Goal: Information Seeking & Learning: Learn about a topic

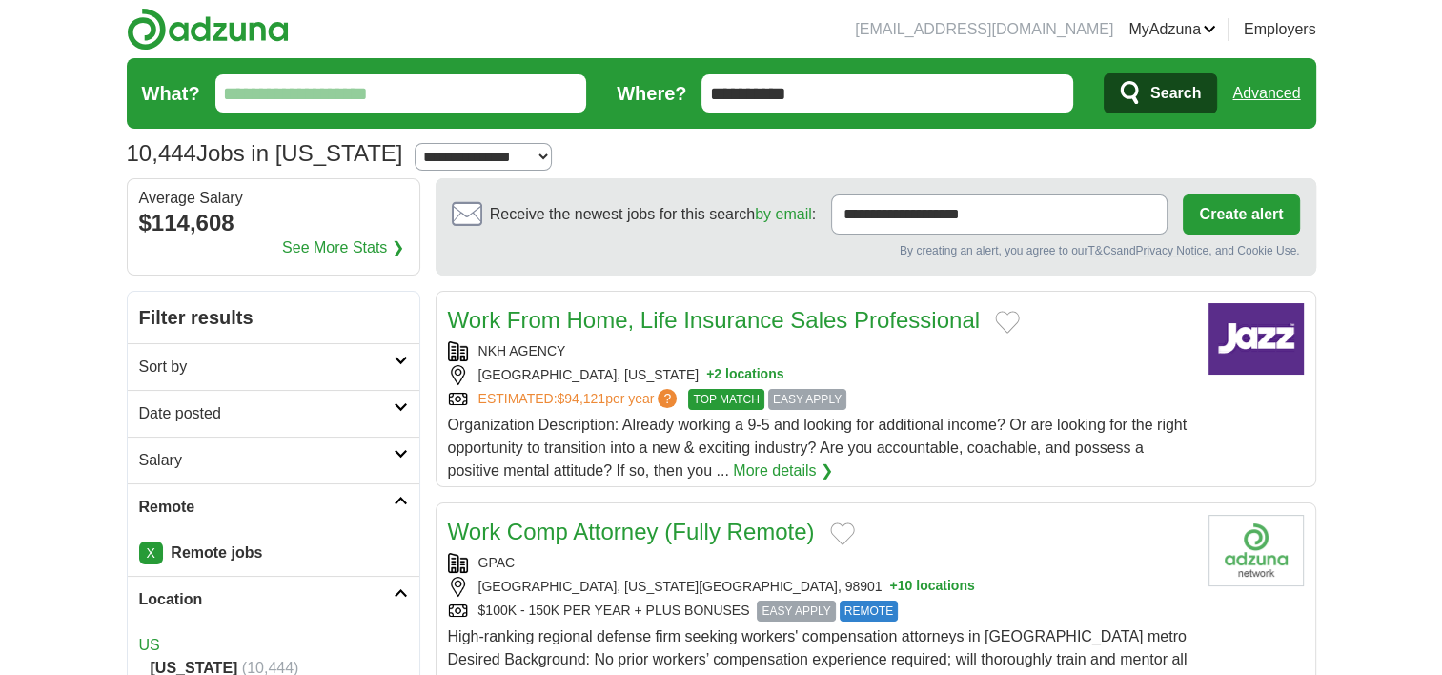
click at [400, 358] on icon at bounding box center [401, 361] width 14 height 10
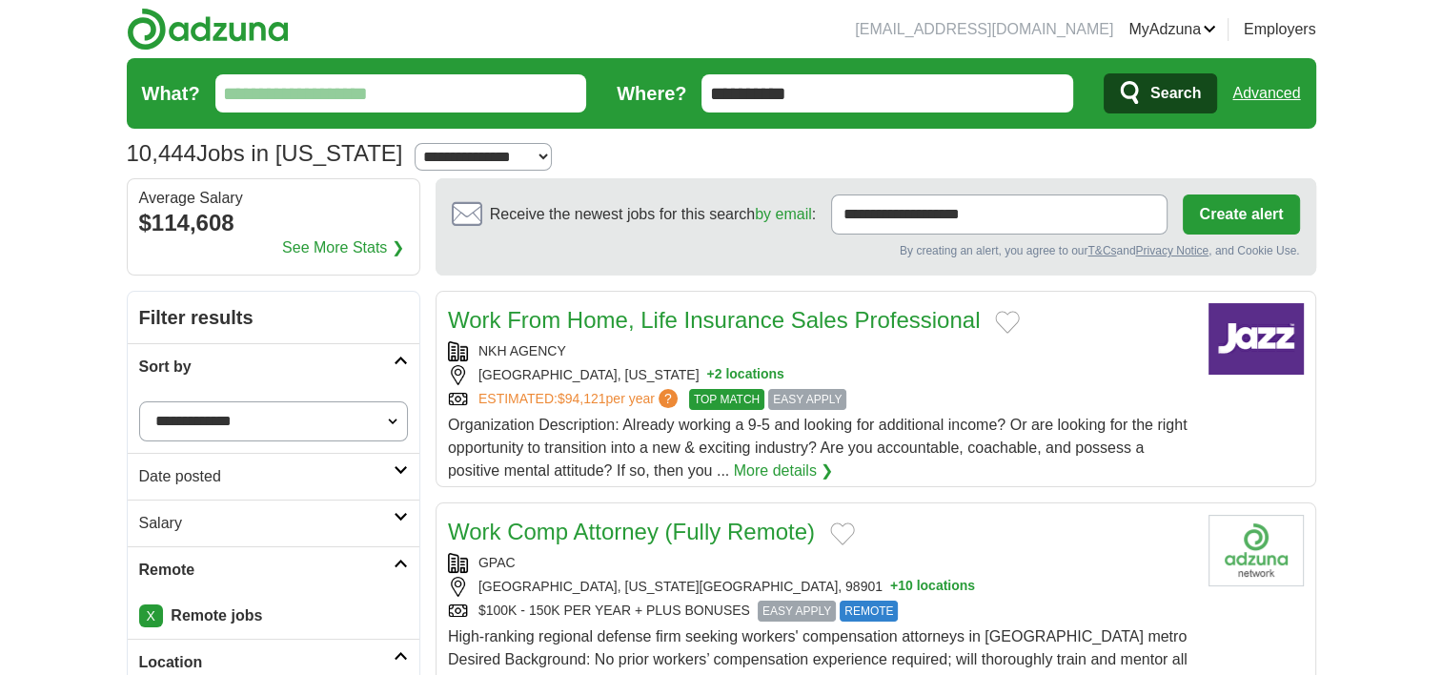
click at [391, 418] on select "**********" at bounding box center [273, 421] width 269 height 40
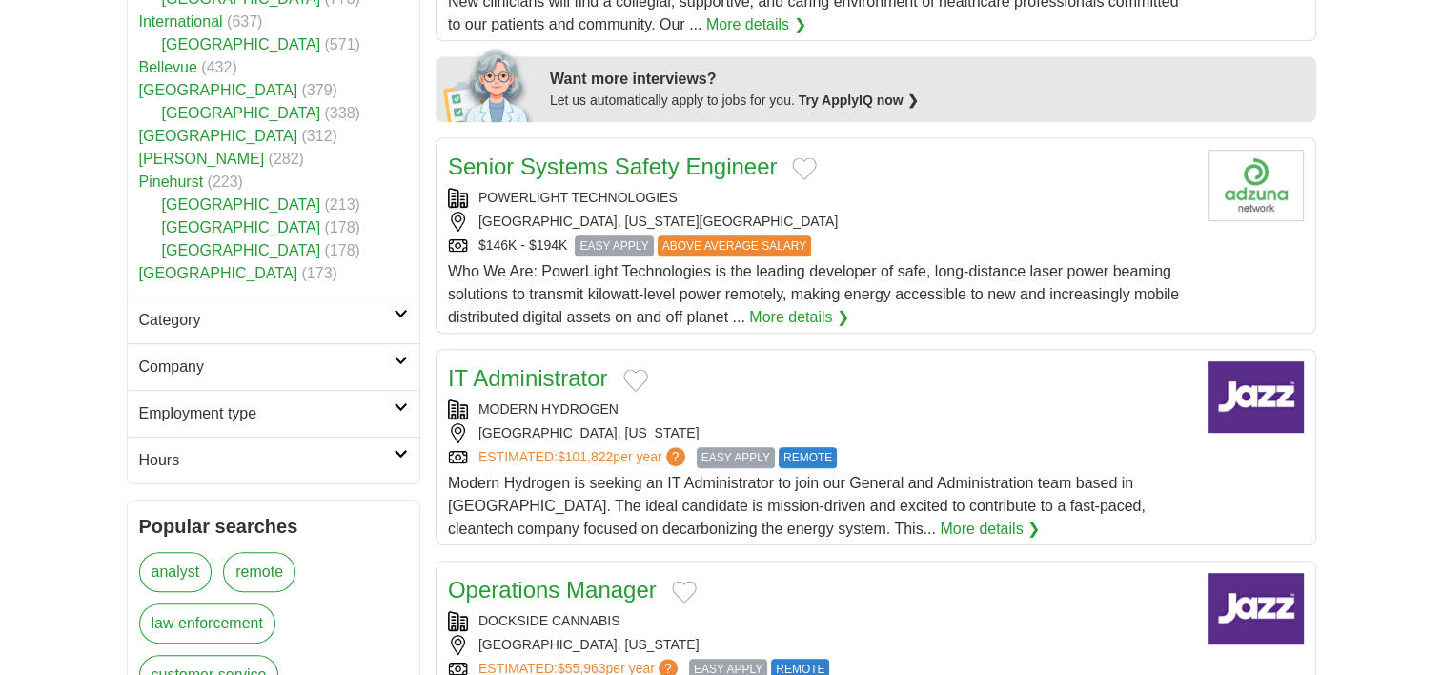
scroll to position [953, 0]
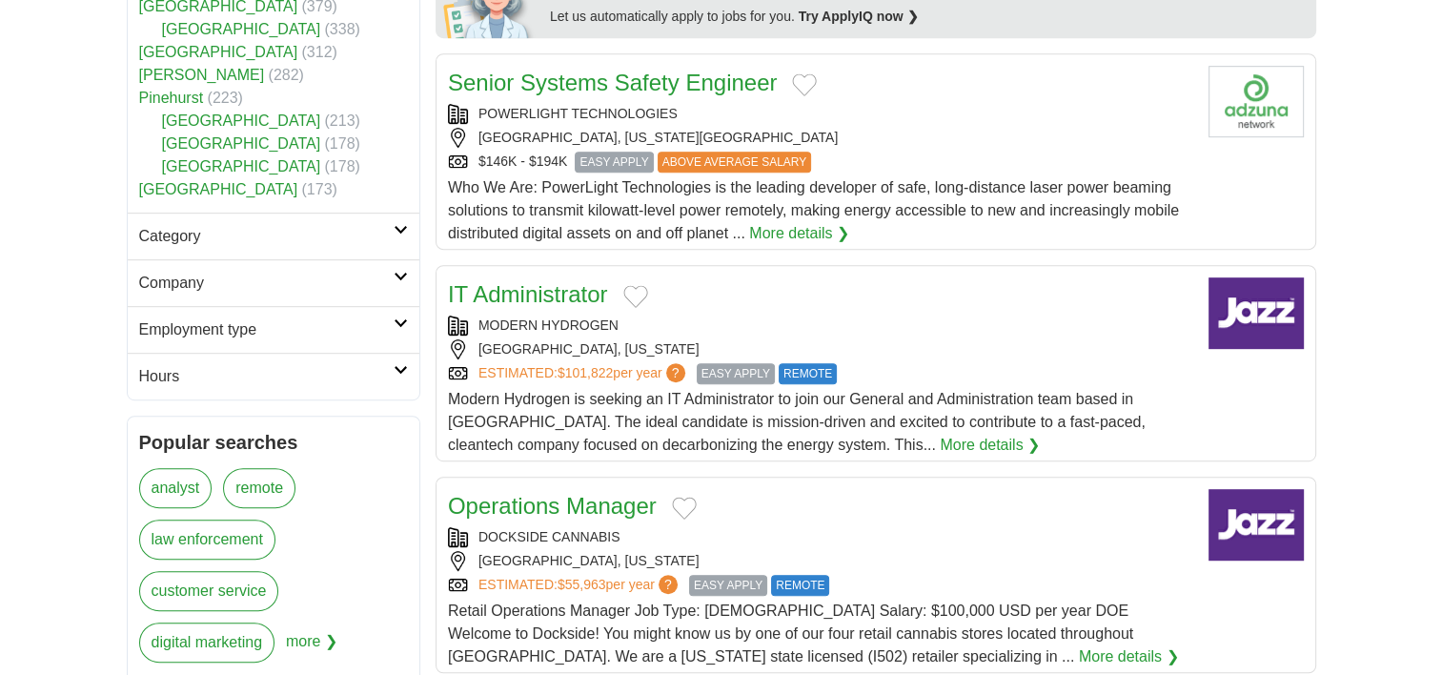
click at [400, 228] on icon at bounding box center [401, 230] width 14 height 10
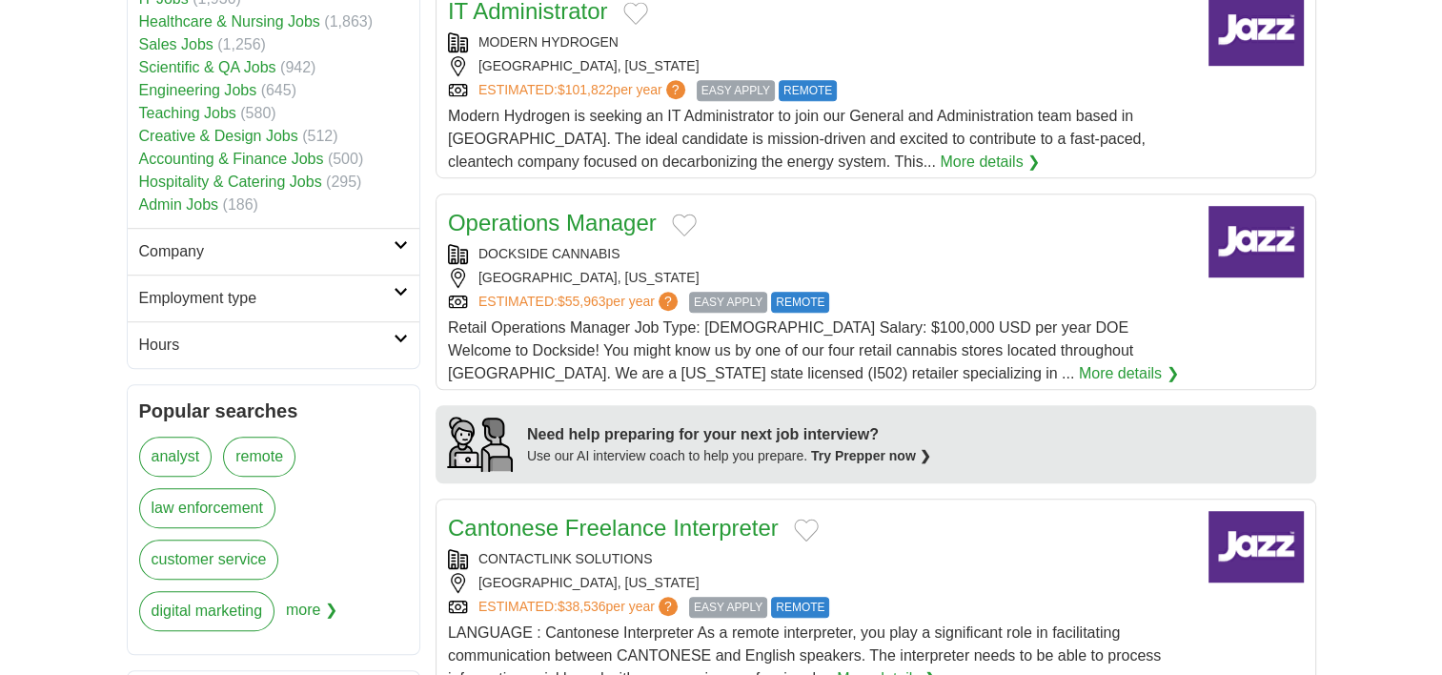
scroll to position [1239, 0]
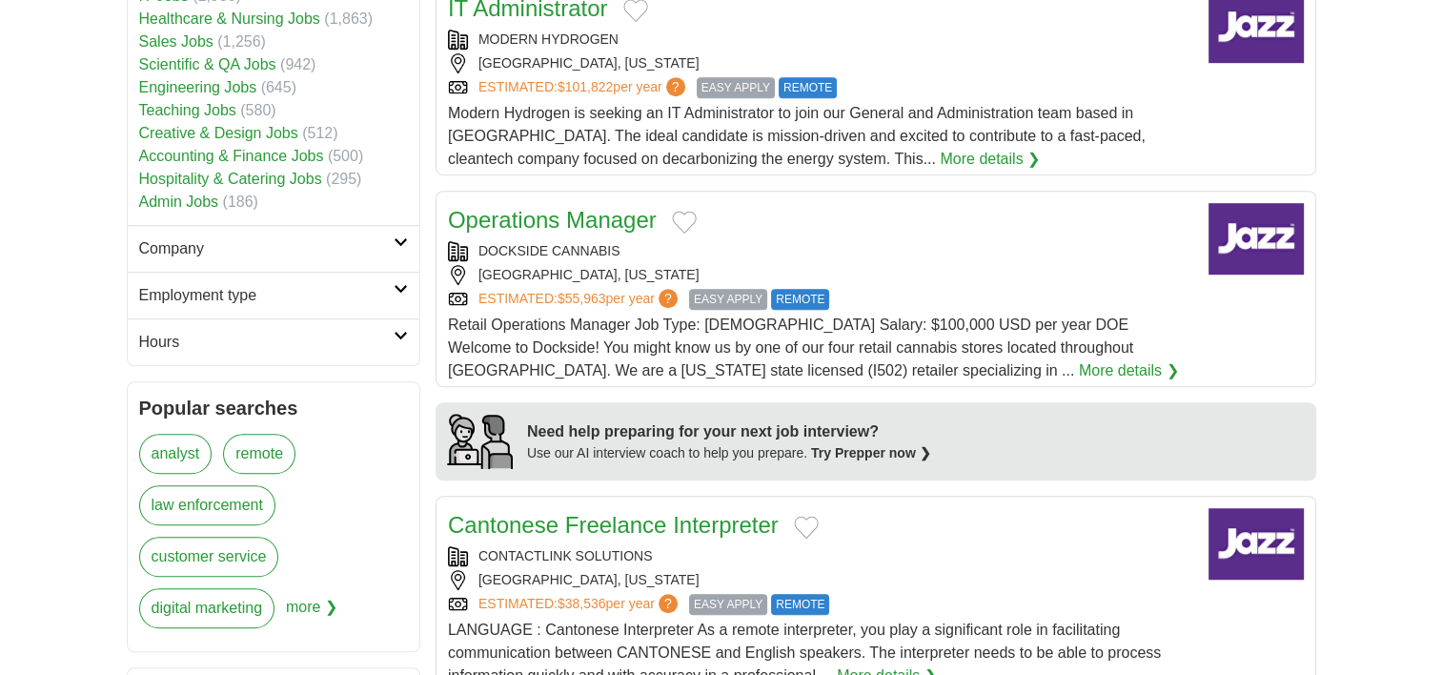
click at [397, 237] on icon at bounding box center [401, 242] width 14 height 10
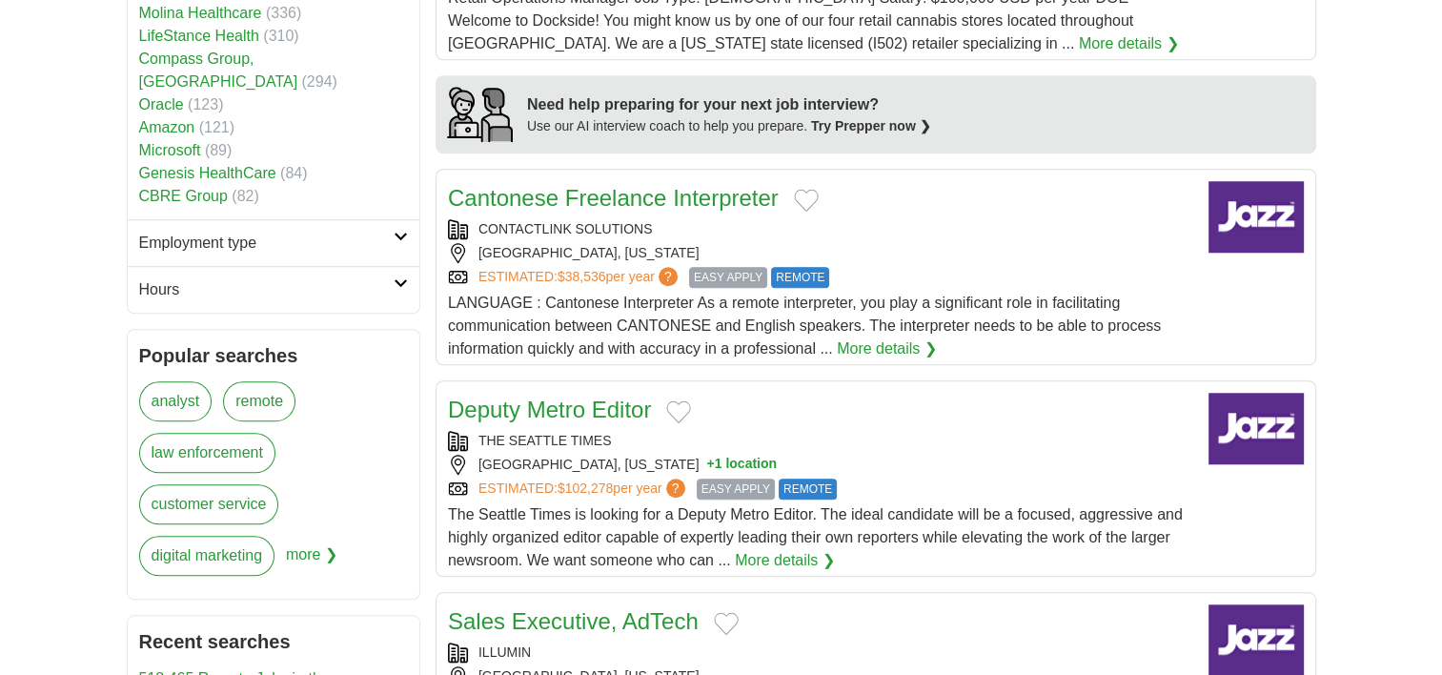
scroll to position [1620, 0]
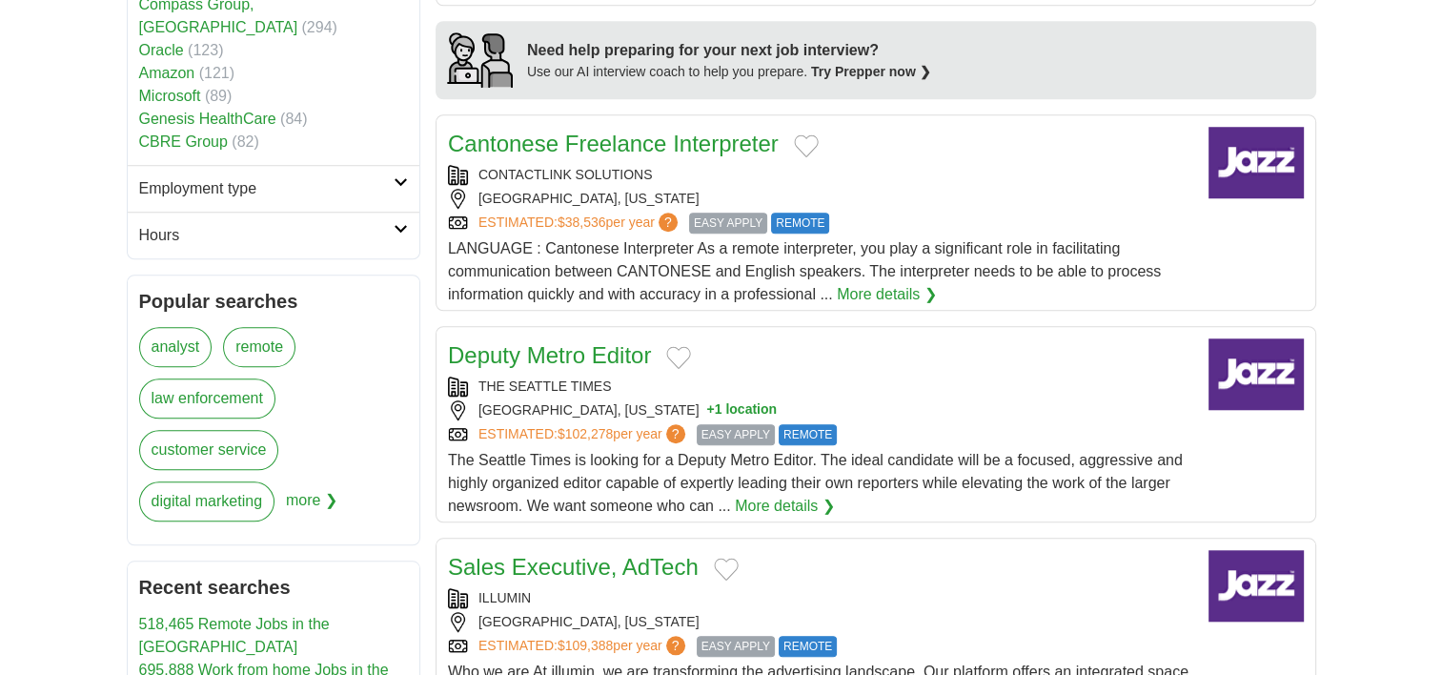
click at [401, 177] on icon at bounding box center [401, 182] width 14 height 10
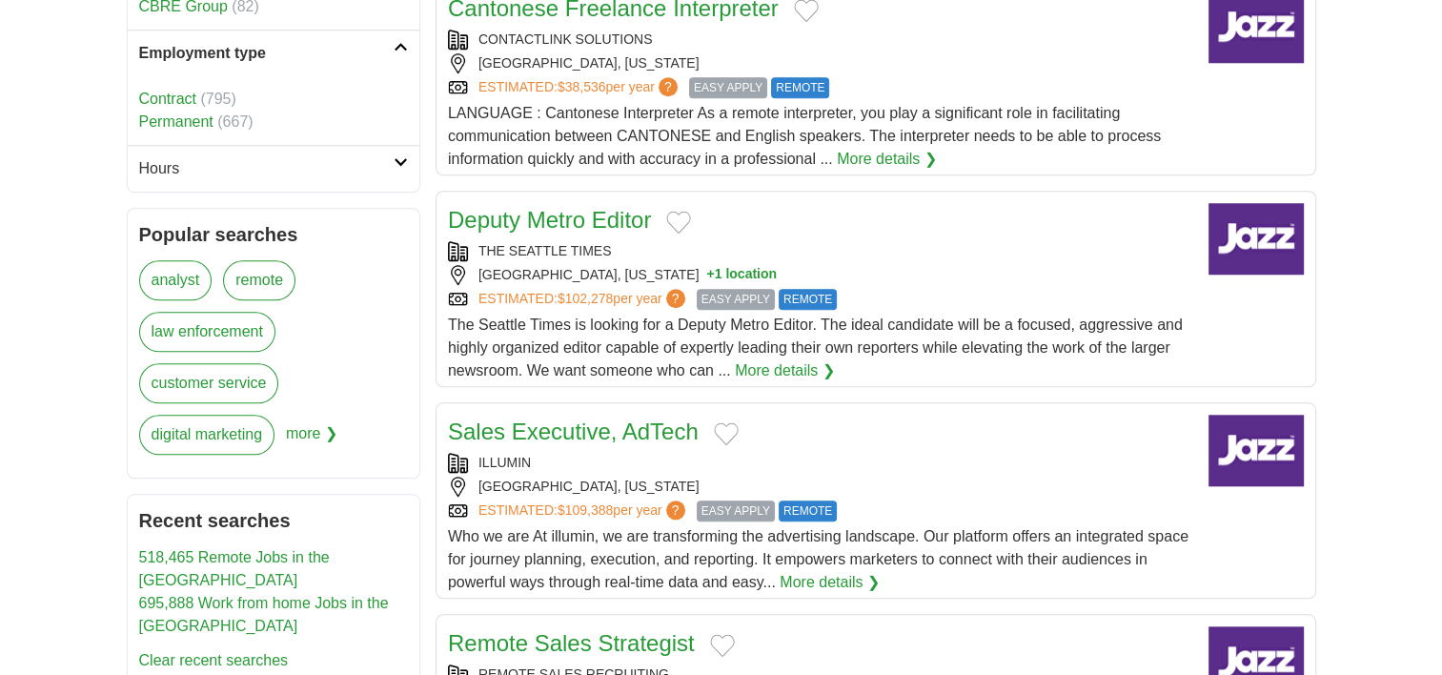
scroll to position [1811, 0]
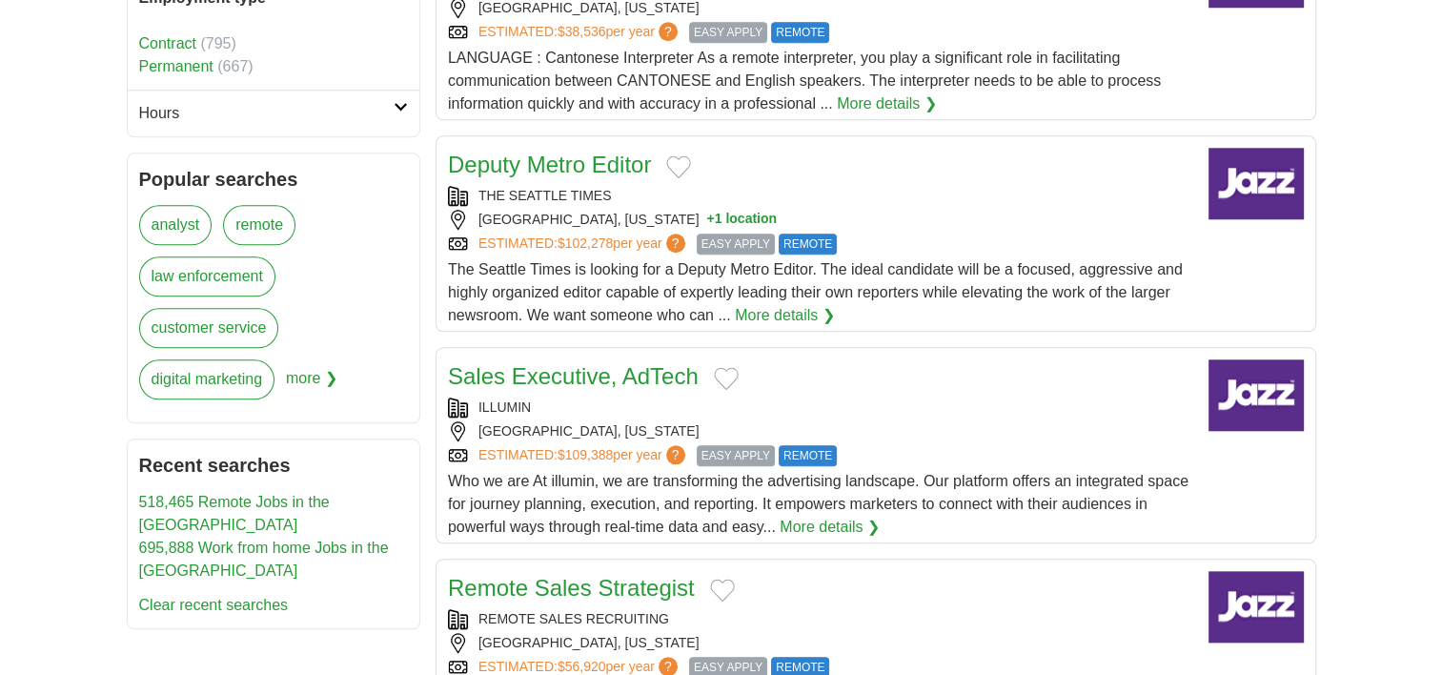
click at [273, 205] on link "remote" at bounding box center [259, 225] width 72 height 40
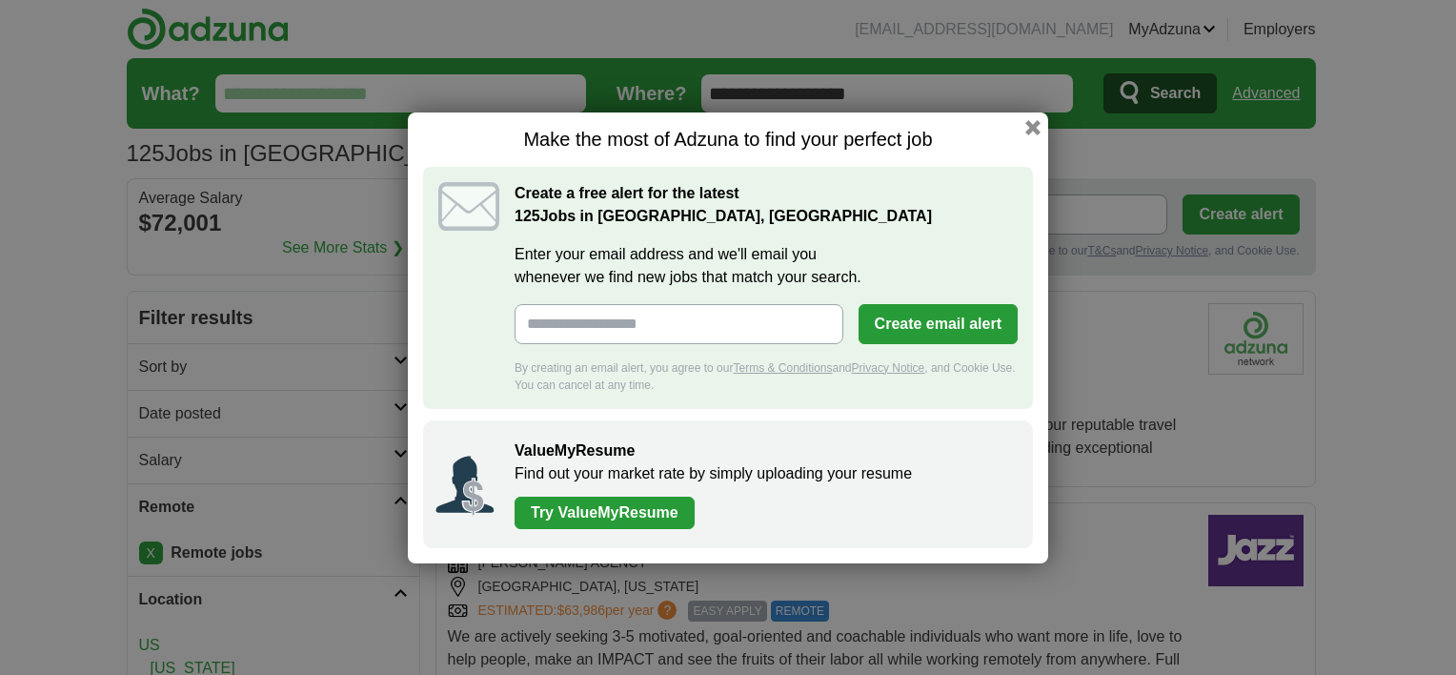
click at [1041, 129] on div "Make the most of Adzuna to find your perfect job Create a free alert for the la…" at bounding box center [728, 337] width 641 height 451
click at [1030, 126] on button "button" at bounding box center [1033, 126] width 21 height 21
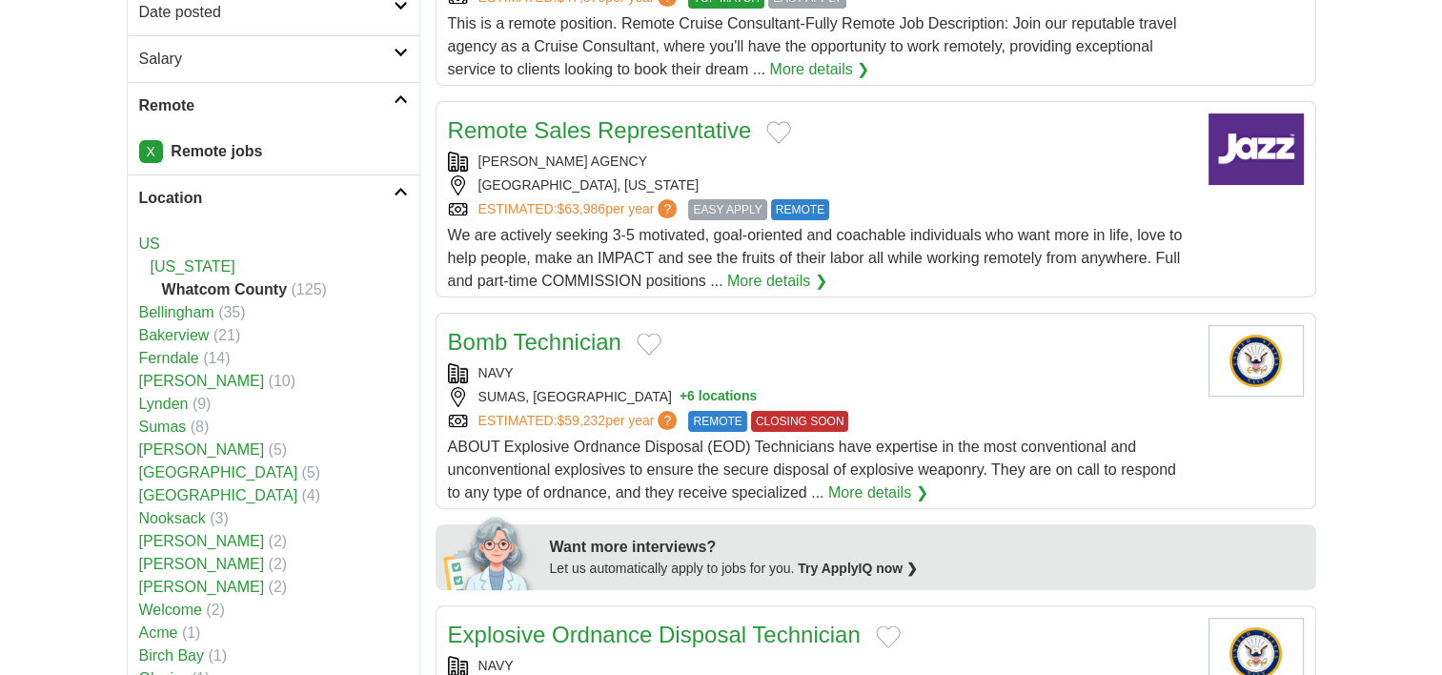
scroll to position [381, 0]
